Goal: Information Seeking & Learning: Learn about a topic

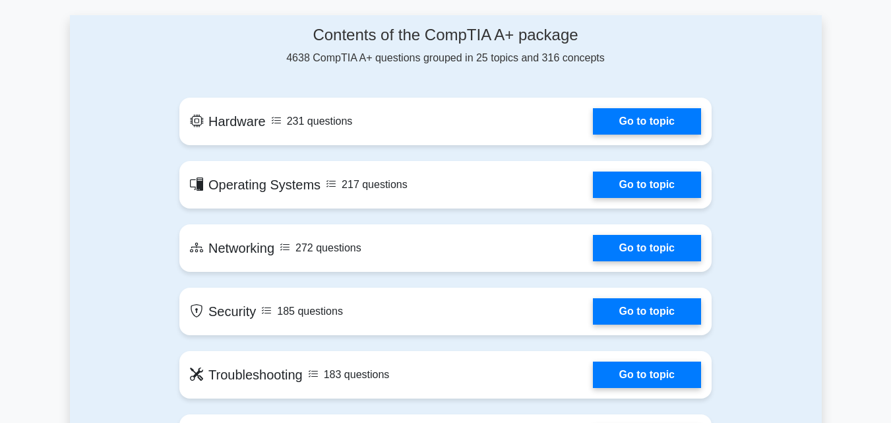
scroll to position [612, 0]
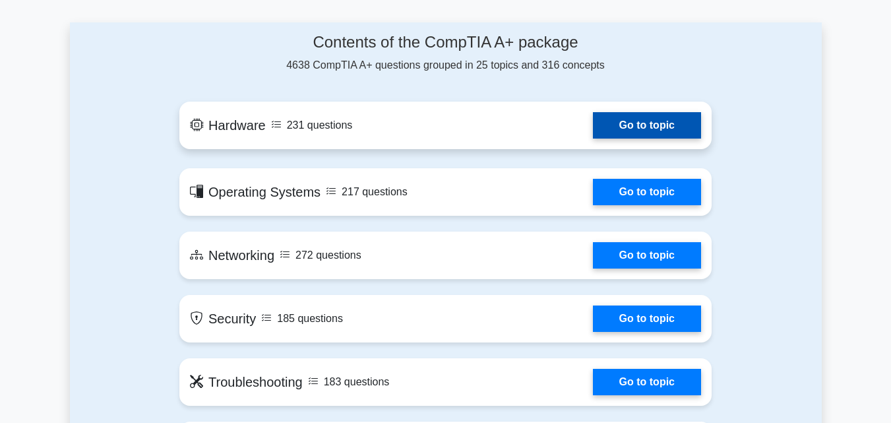
click at [655, 121] on link "Go to topic" at bounding box center [647, 125] width 108 height 26
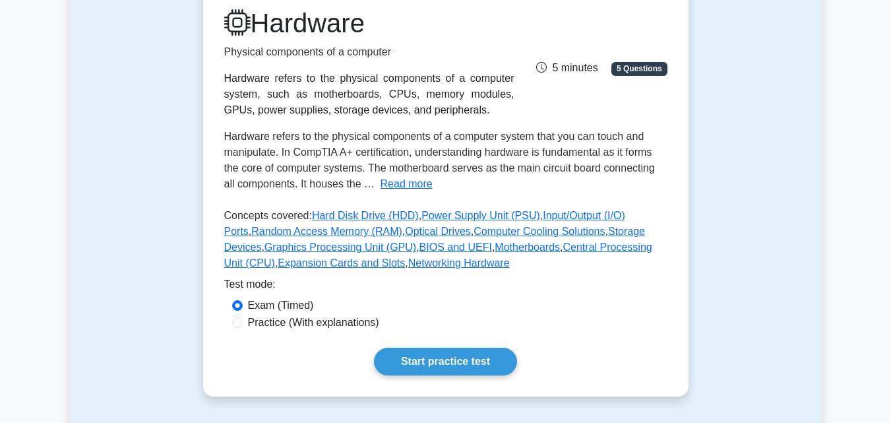
scroll to position [200, 0]
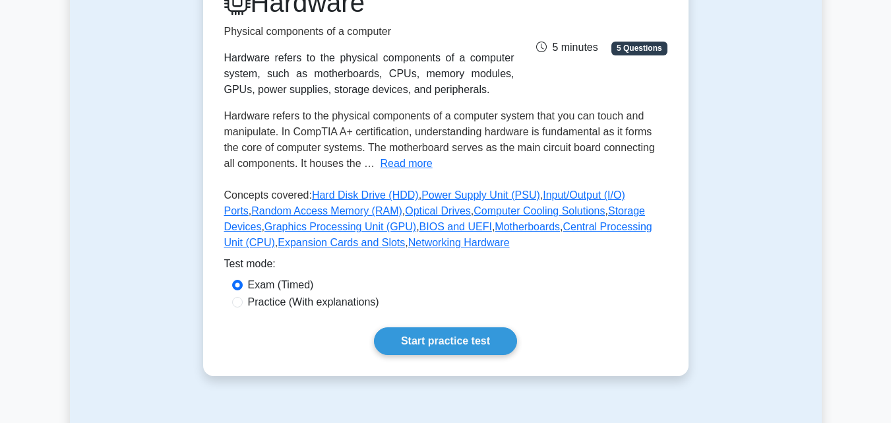
click at [303, 300] on label "Practice (With explanations)" at bounding box center [313, 302] width 131 height 16
click at [243, 300] on input "Practice (With explanations)" at bounding box center [237, 302] width 11 height 11
radio input "true"
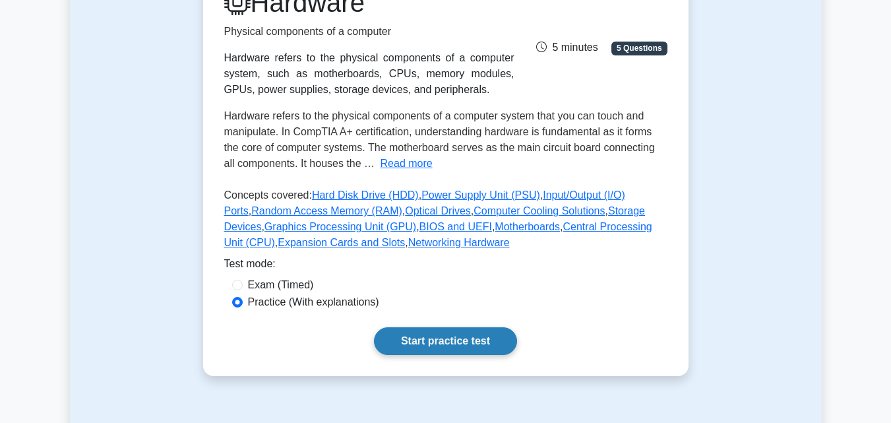
click at [417, 343] on link "Start practice test" at bounding box center [445, 341] width 143 height 28
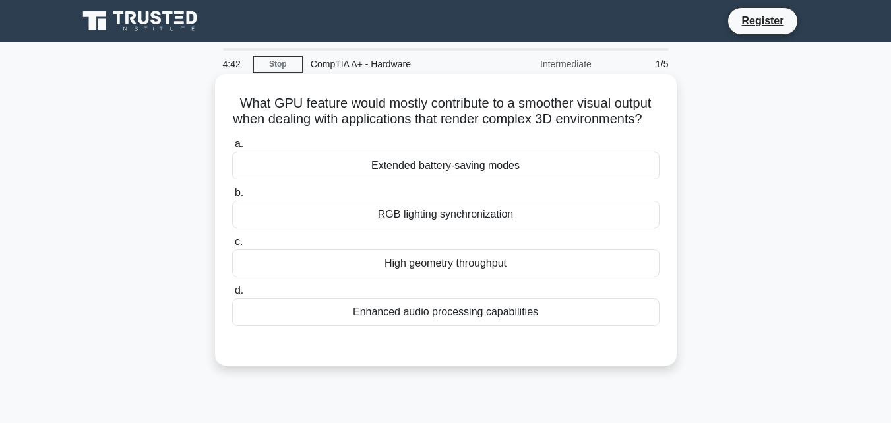
click at [442, 274] on div "High geometry throughput" at bounding box center [445, 263] width 427 height 28
click at [232, 246] on input "c. High geometry throughput" at bounding box center [232, 241] width 0 height 9
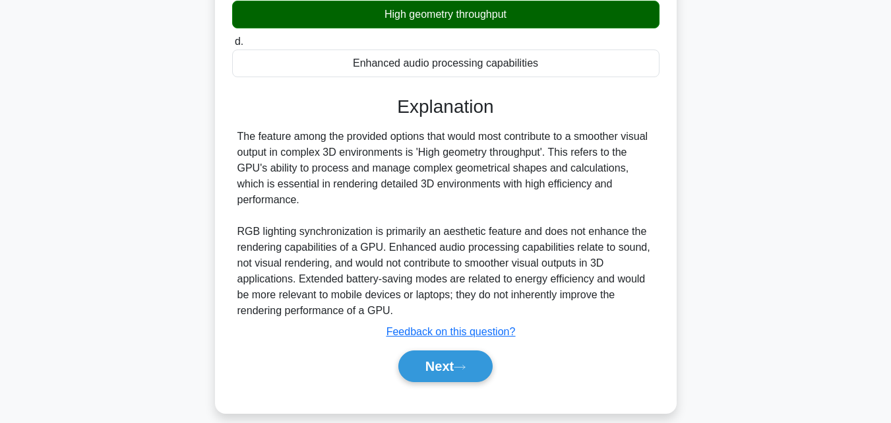
scroll to position [253, 0]
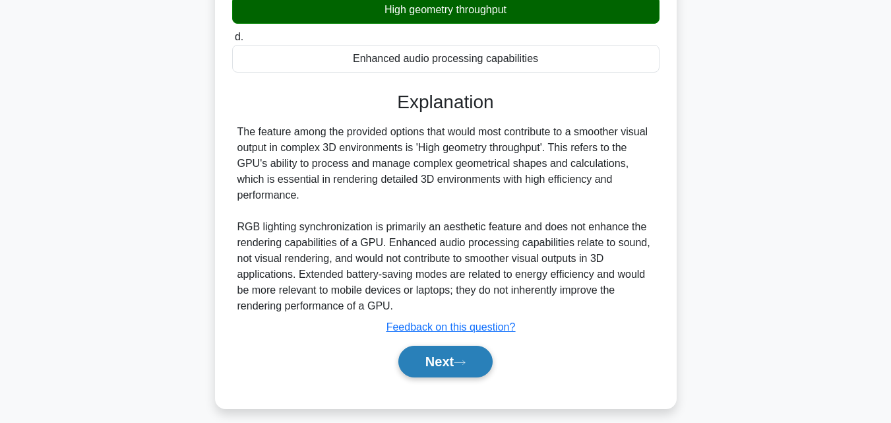
click at [444, 365] on button "Next" at bounding box center [445, 361] width 94 height 32
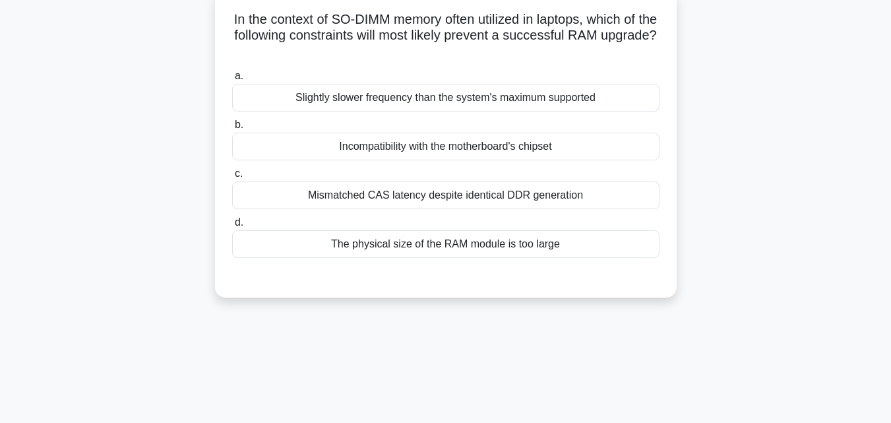
scroll to position [0, 0]
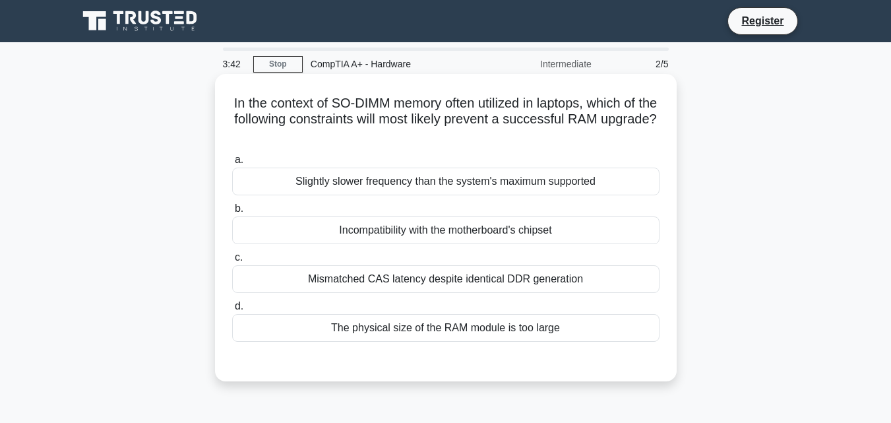
click at [426, 227] on div "Incompatibility with the motherboard's chipset" at bounding box center [445, 230] width 427 height 28
click at [232, 213] on input "b. Incompatibility with the motherboard's chipset" at bounding box center [232, 208] width 0 height 9
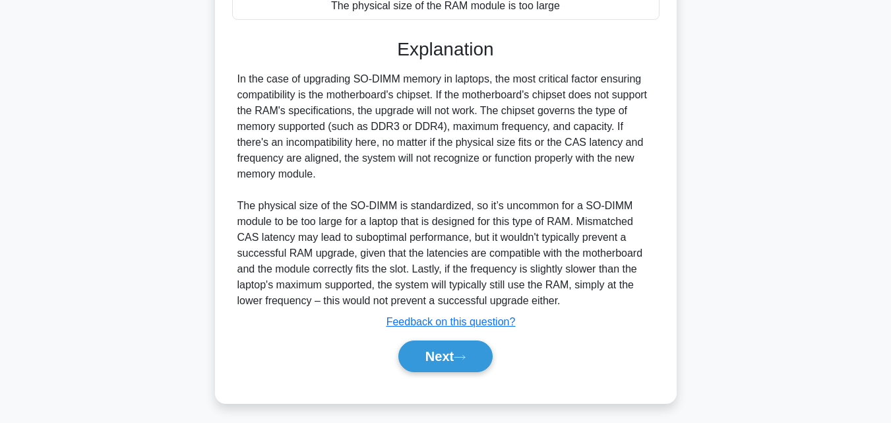
scroll to position [328, 0]
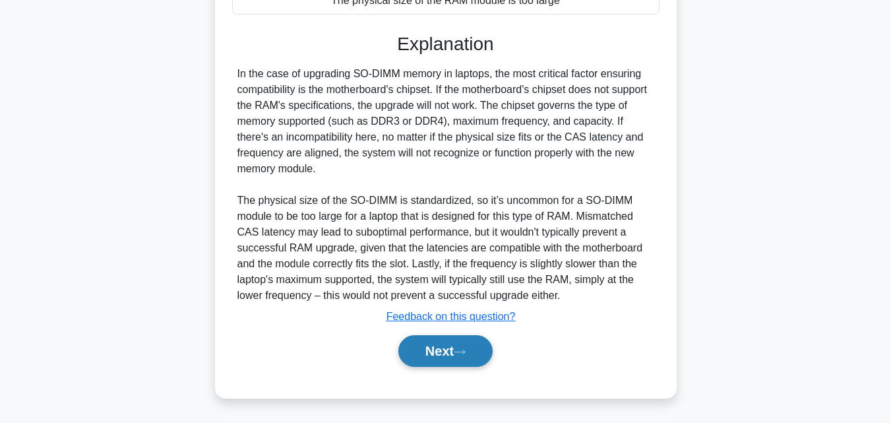
click at [442, 359] on button "Next" at bounding box center [445, 351] width 94 height 32
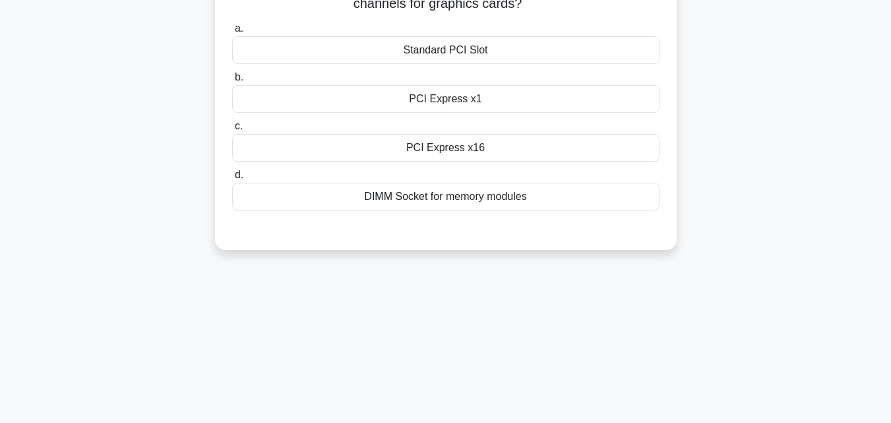
scroll to position [0, 0]
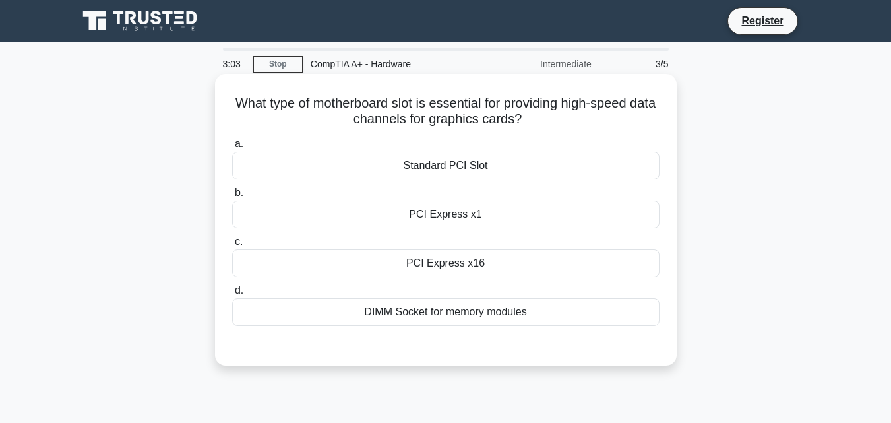
click at [471, 217] on div "PCI Express x1" at bounding box center [445, 214] width 427 height 28
click at [232, 197] on input "b. PCI Express x1" at bounding box center [232, 193] width 0 height 9
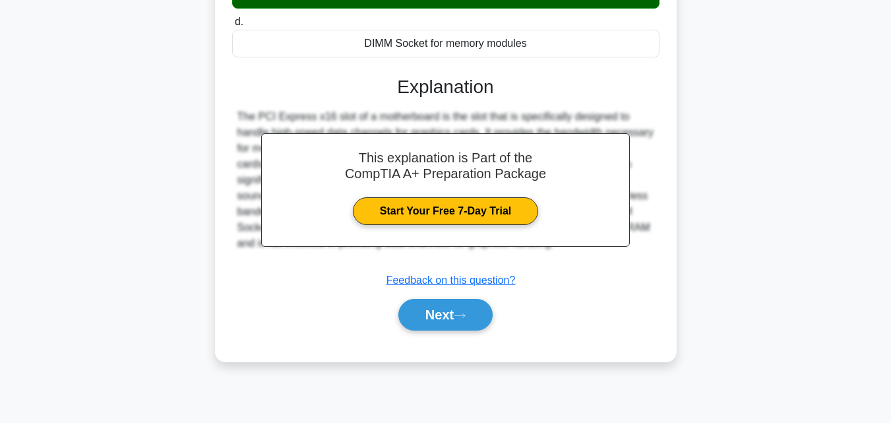
scroll to position [267, 0]
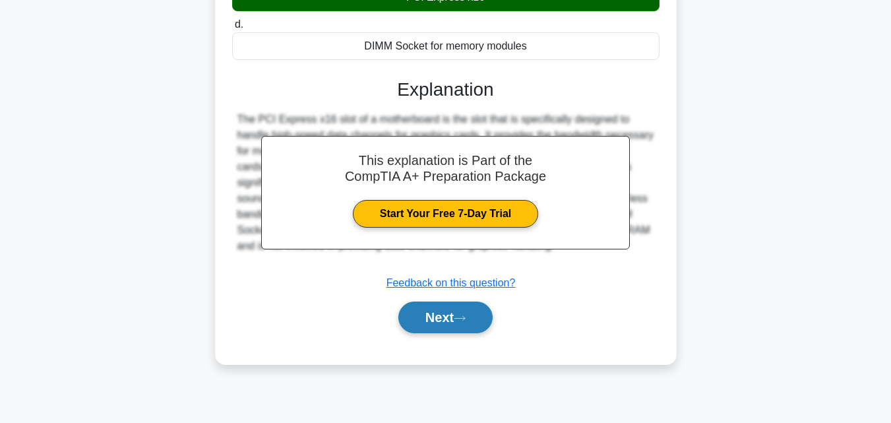
click at [448, 330] on button "Next" at bounding box center [445, 317] width 94 height 32
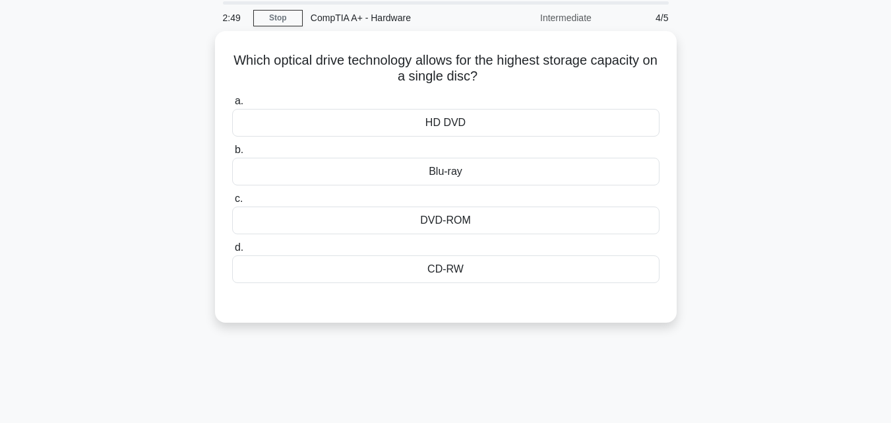
scroll to position [41, 0]
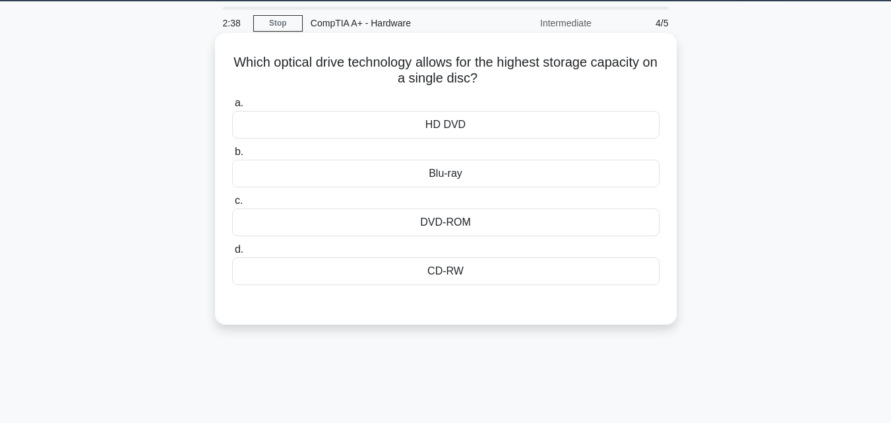
click at [446, 222] on div "DVD-ROM" at bounding box center [445, 222] width 427 height 28
click at [232, 205] on input "c. DVD-ROM" at bounding box center [232, 200] width 0 height 9
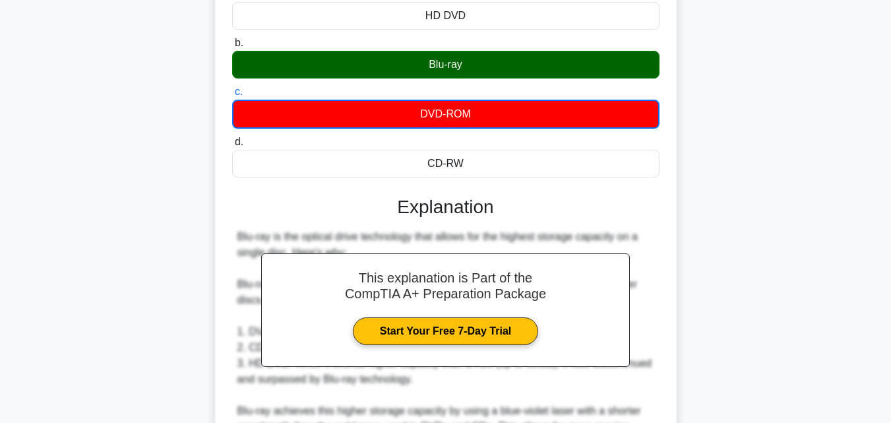
scroll to position [0, 0]
